Goal: Task Accomplishment & Management: Complete application form

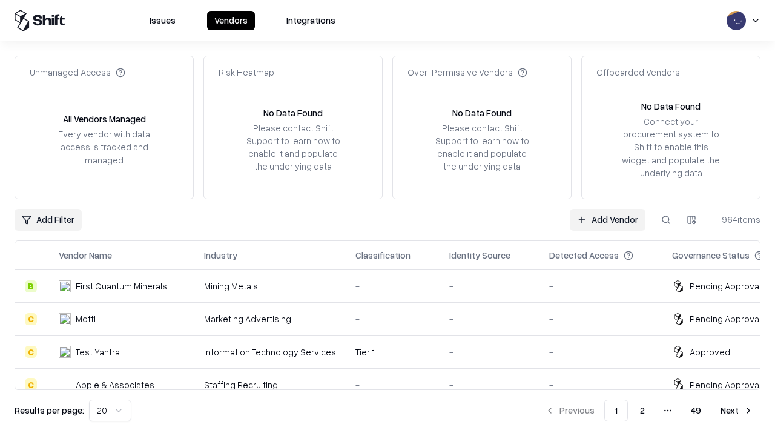
click at [607, 219] on link "Add Vendor" at bounding box center [608, 220] width 76 height 22
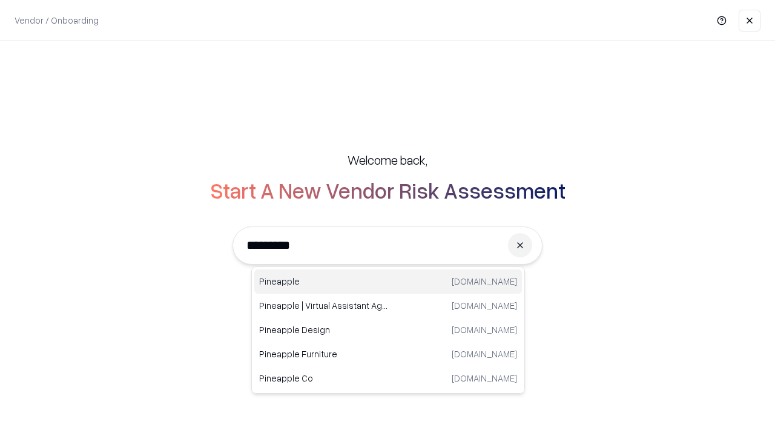
click at [388, 282] on div "Pineapple [DOMAIN_NAME]" at bounding box center [388, 282] width 268 height 24
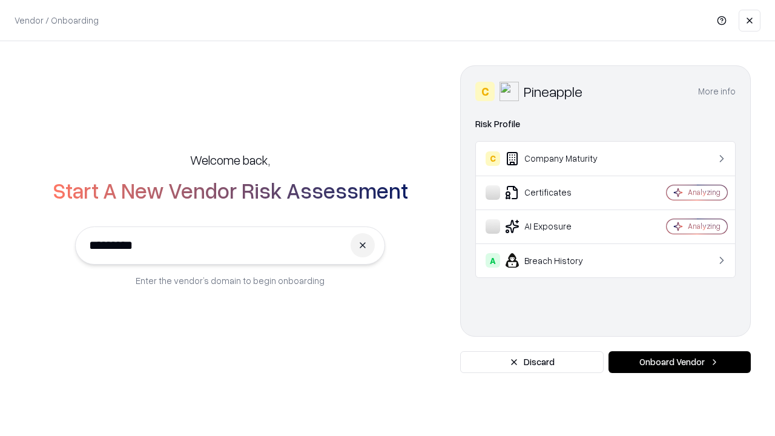
type input "*********"
click at [680, 362] on button "Onboard Vendor" at bounding box center [680, 362] width 142 height 22
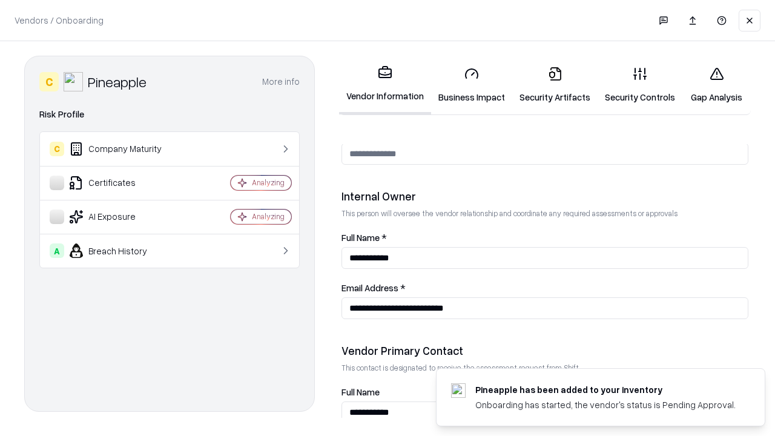
scroll to position [627, 0]
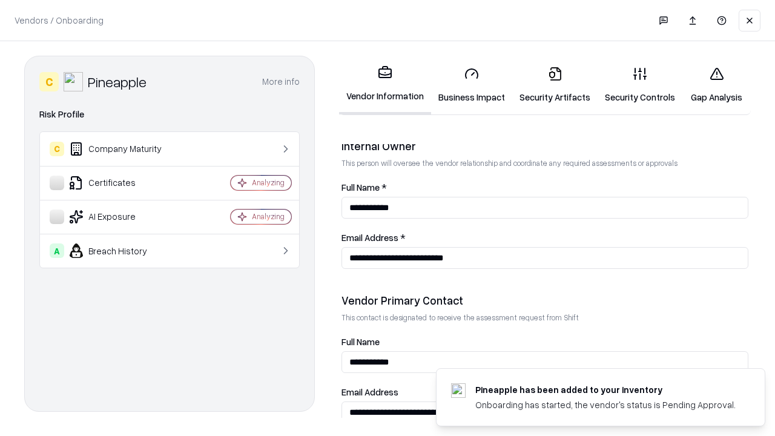
click at [555, 85] on link "Security Artifacts" at bounding box center [554, 85] width 85 height 56
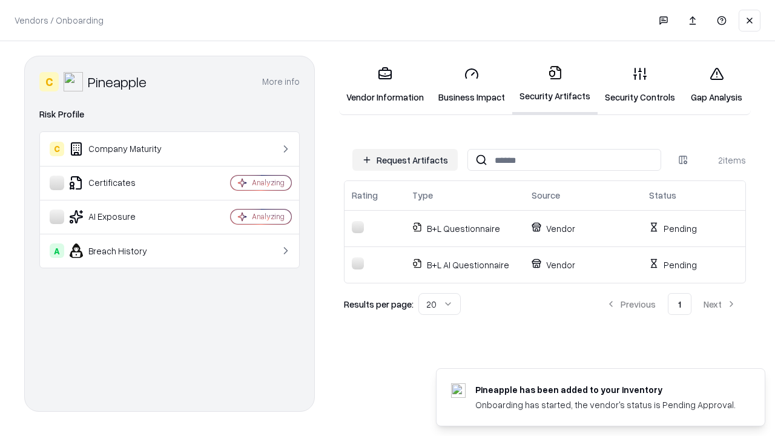
click at [405, 160] on button "Request Artifacts" at bounding box center [404, 160] width 105 height 22
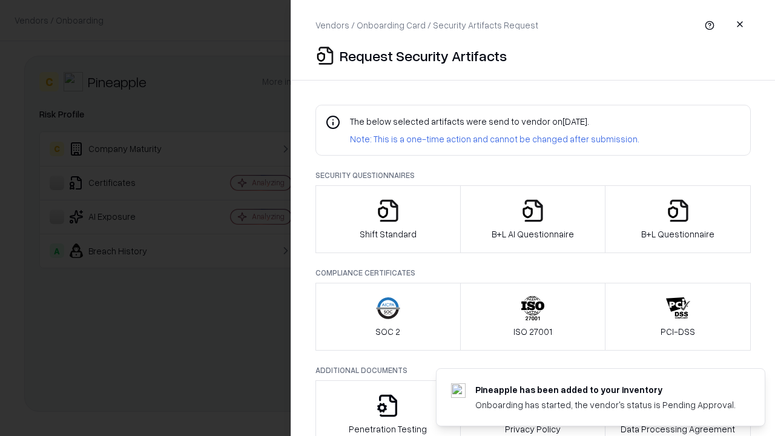
click at [678, 219] on icon "button" at bounding box center [678, 211] width 24 height 24
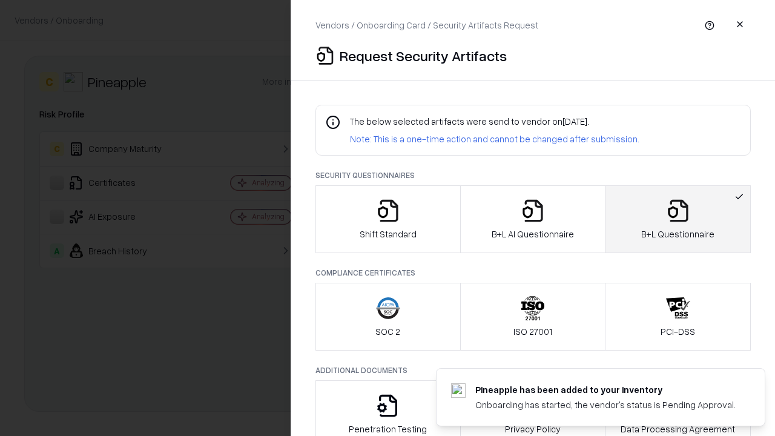
click at [532, 219] on icon "button" at bounding box center [533, 211] width 24 height 24
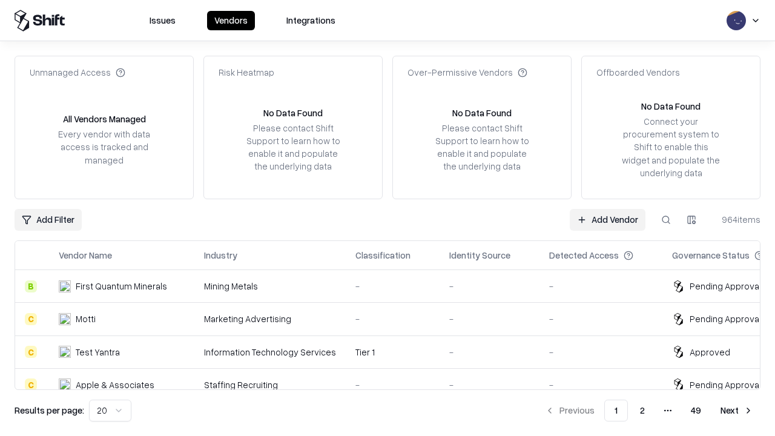
click at [607, 219] on link "Add Vendor" at bounding box center [608, 220] width 76 height 22
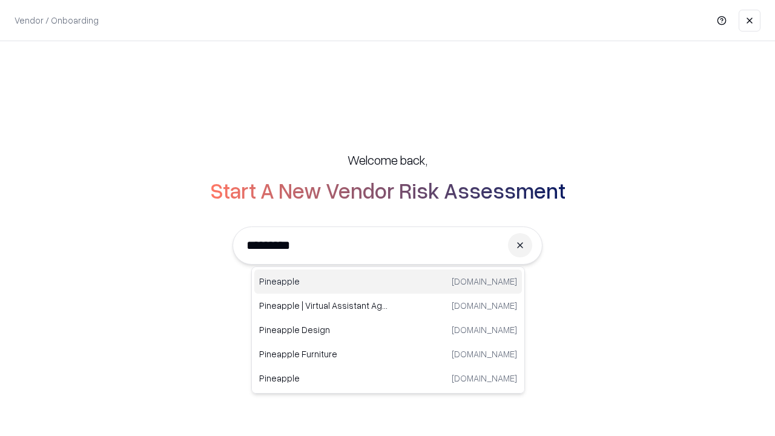
click at [388, 282] on div "Pineapple [DOMAIN_NAME]" at bounding box center [388, 282] width 268 height 24
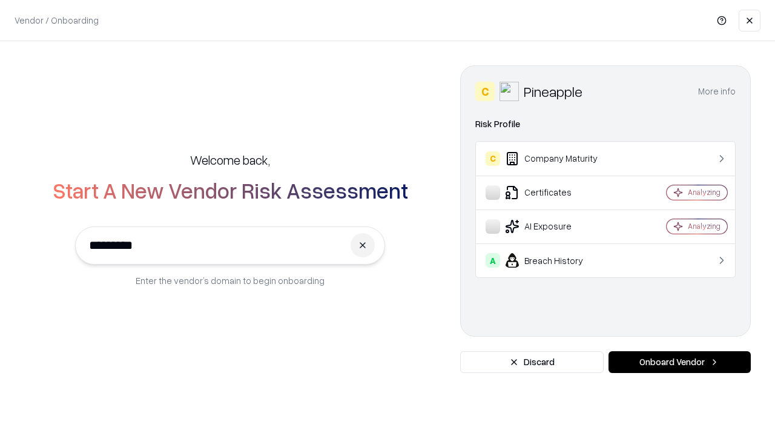
type input "*********"
click at [680, 362] on button "Onboard Vendor" at bounding box center [680, 362] width 142 height 22
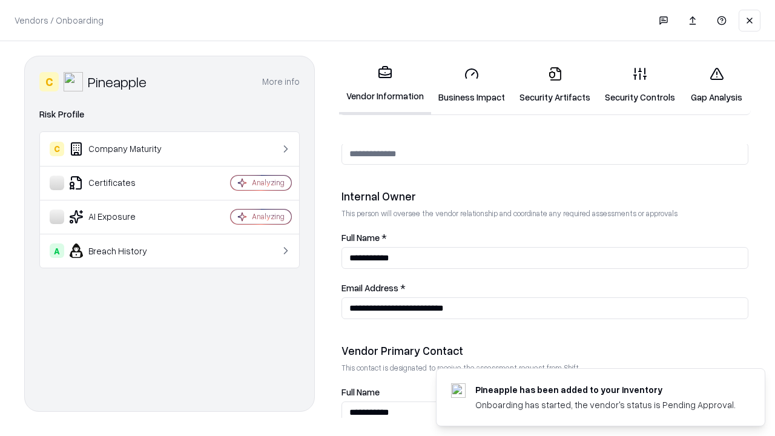
scroll to position [627, 0]
